Goal: Transaction & Acquisition: Purchase product/service

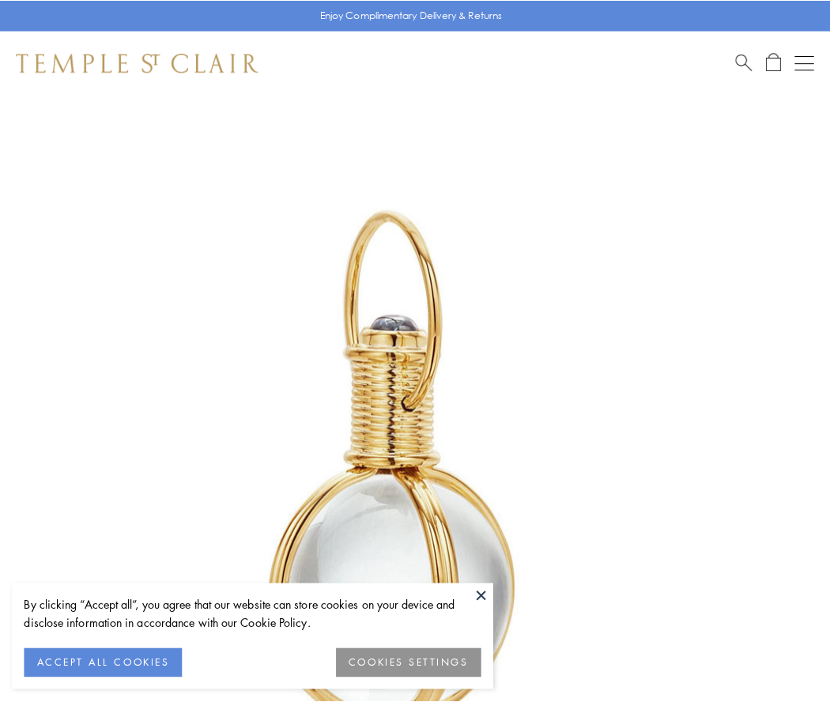
scroll to position [413, 0]
